Goal: Navigation & Orientation: Find specific page/section

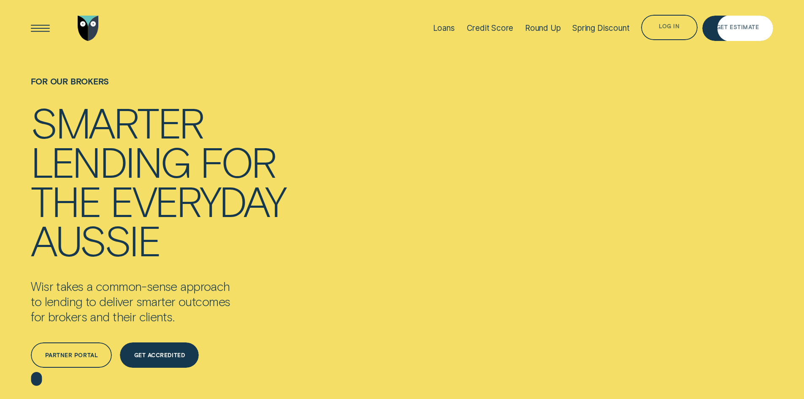
click at [669, 28] on div "Log in" at bounding box center [669, 28] width 21 height 5
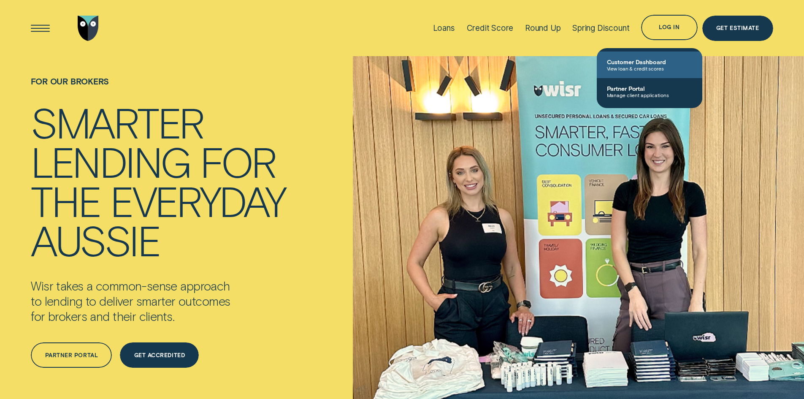
click at [633, 68] on span "View loan & credit scores" at bounding box center [649, 68] width 85 height 6
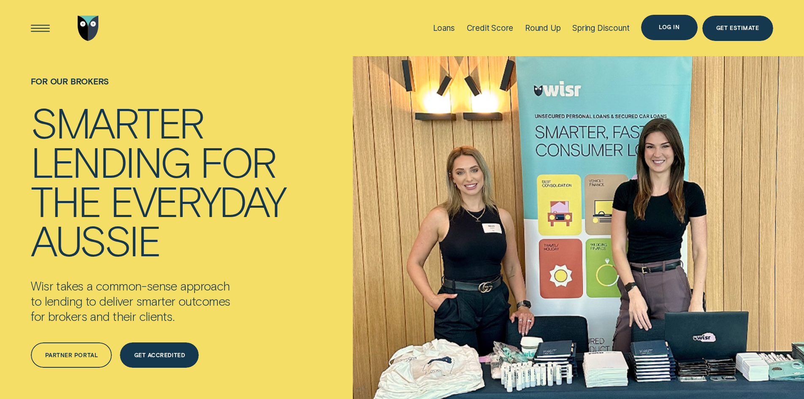
click at [667, 25] on div "Log in" at bounding box center [669, 27] width 21 height 5
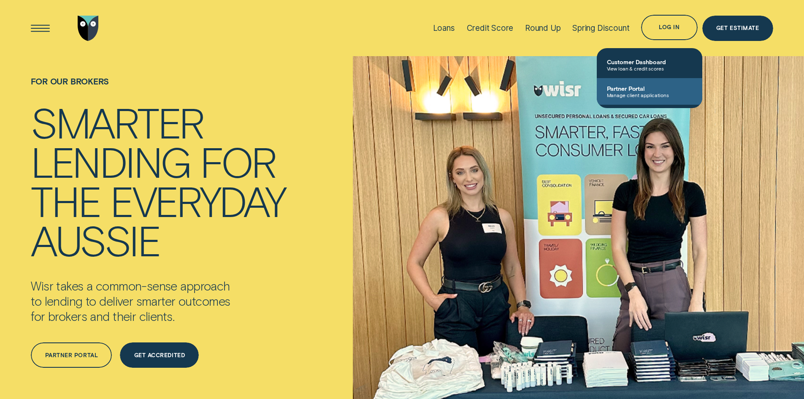
click at [640, 88] on span "Partner Portal" at bounding box center [649, 88] width 85 height 7
